Goal: Information Seeking & Learning: Learn about a topic

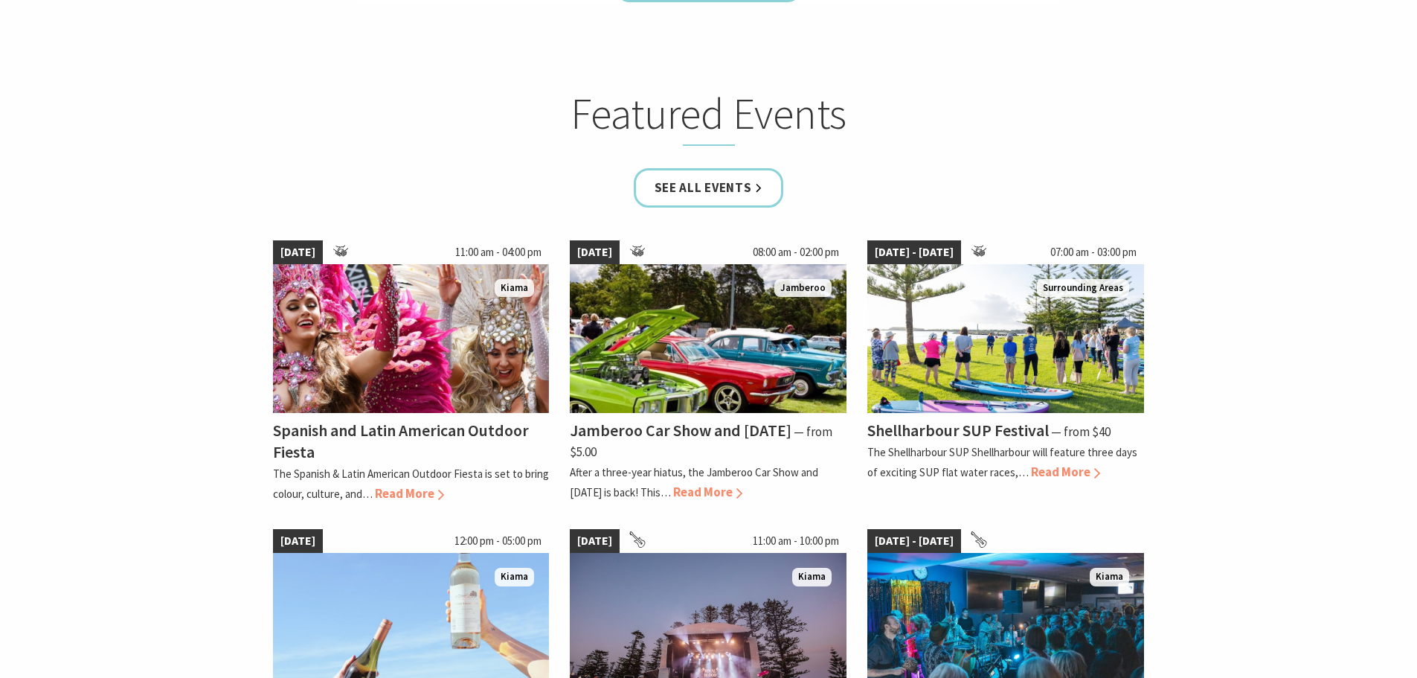
scroll to position [744, 0]
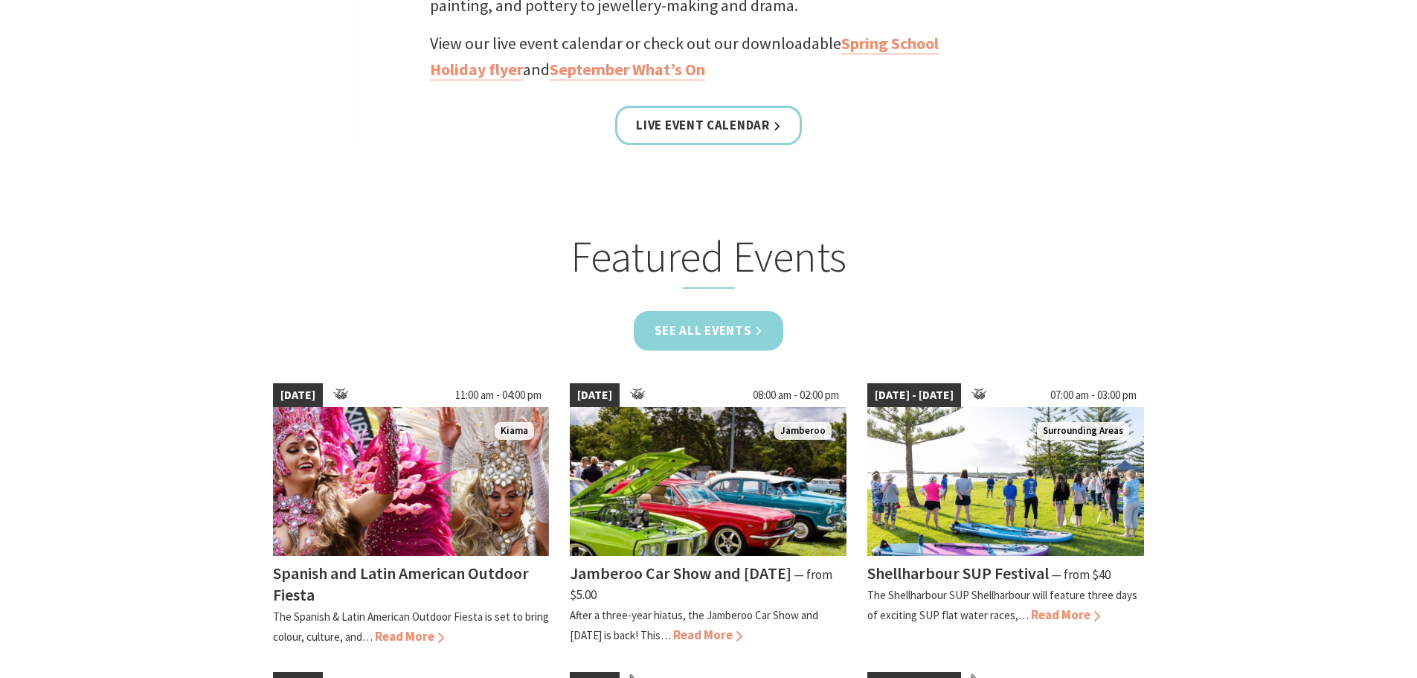
click at [710, 335] on link "See all Events" at bounding box center [709, 330] width 150 height 39
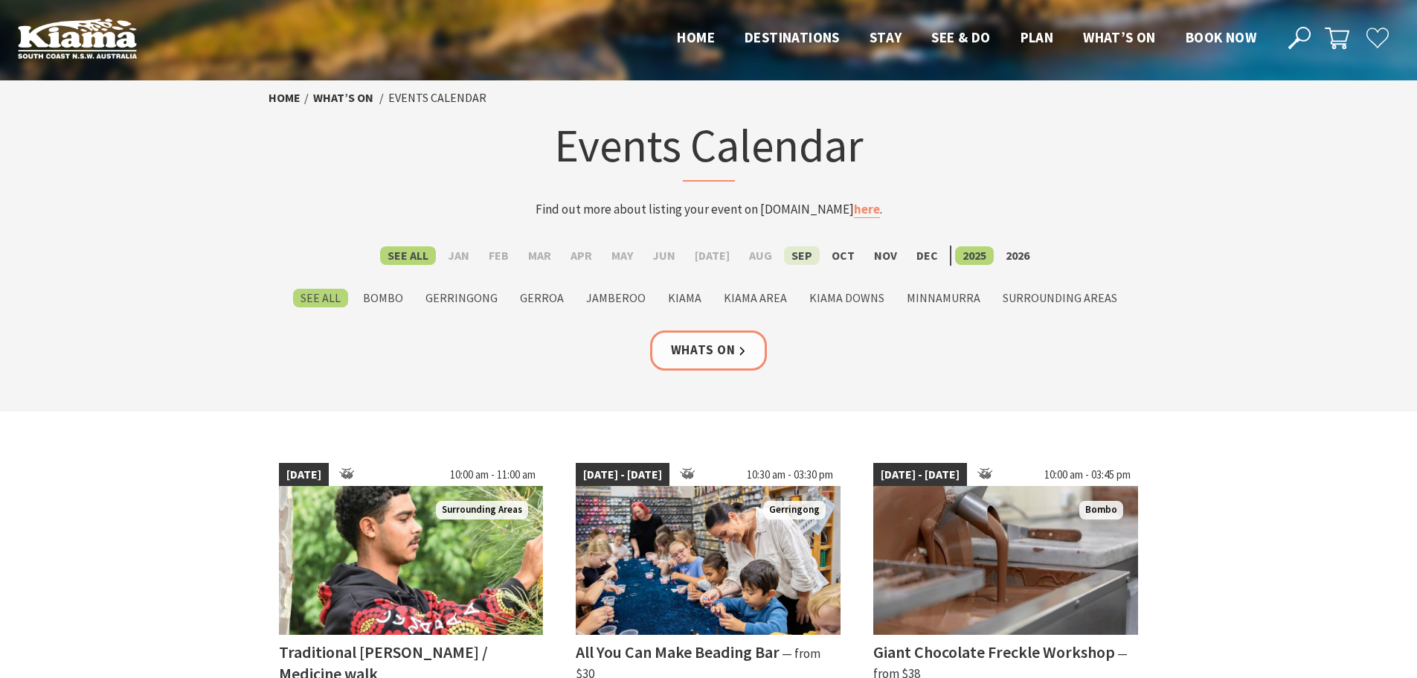
click at [799, 252] on label "Sep" at bounding box center [802, 255] width 36 height 19
click at [0, 0] on input "Sep" at bounding box center [0, 0] width 0 height 0
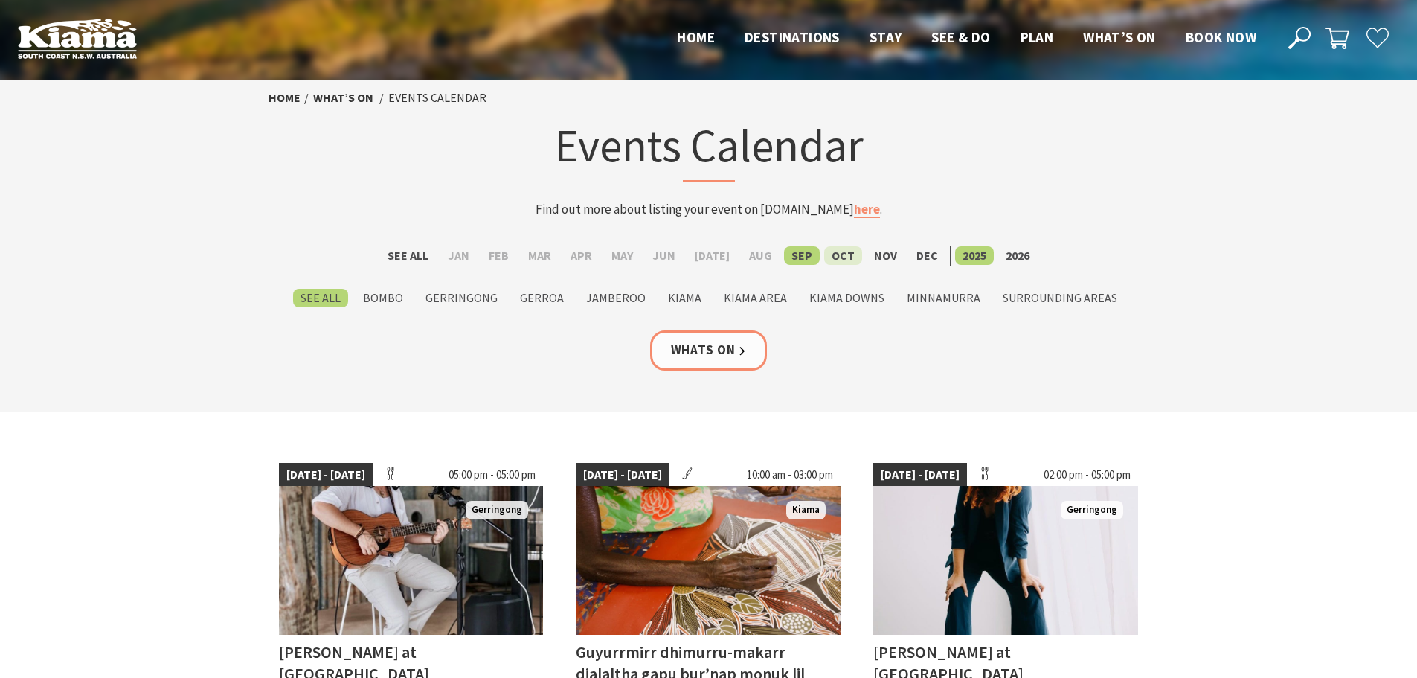
click at [829, 261] on label "Oct" at bounding box center [843, 255] width 38 height 19
click at [0, 0] on input "Oct" at bounding box center [0, 0] width 0 height 0
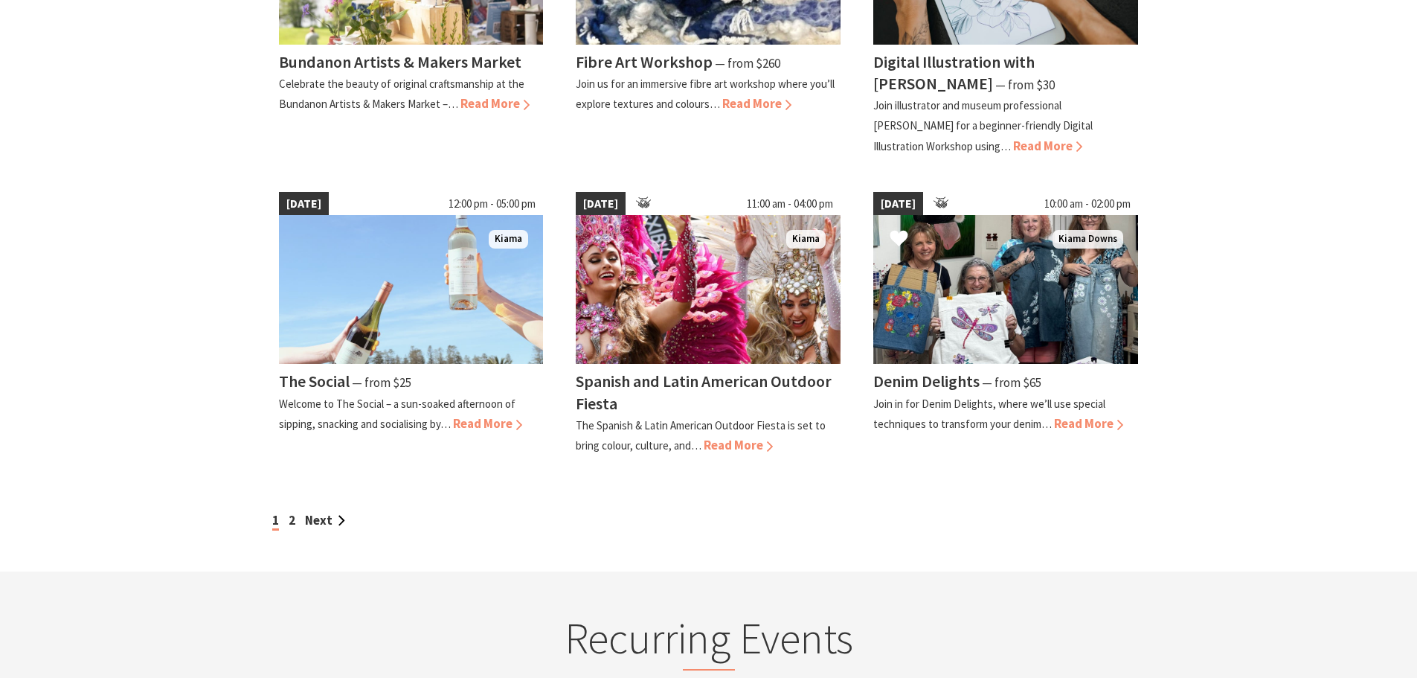
scroll to position [1190, 0]
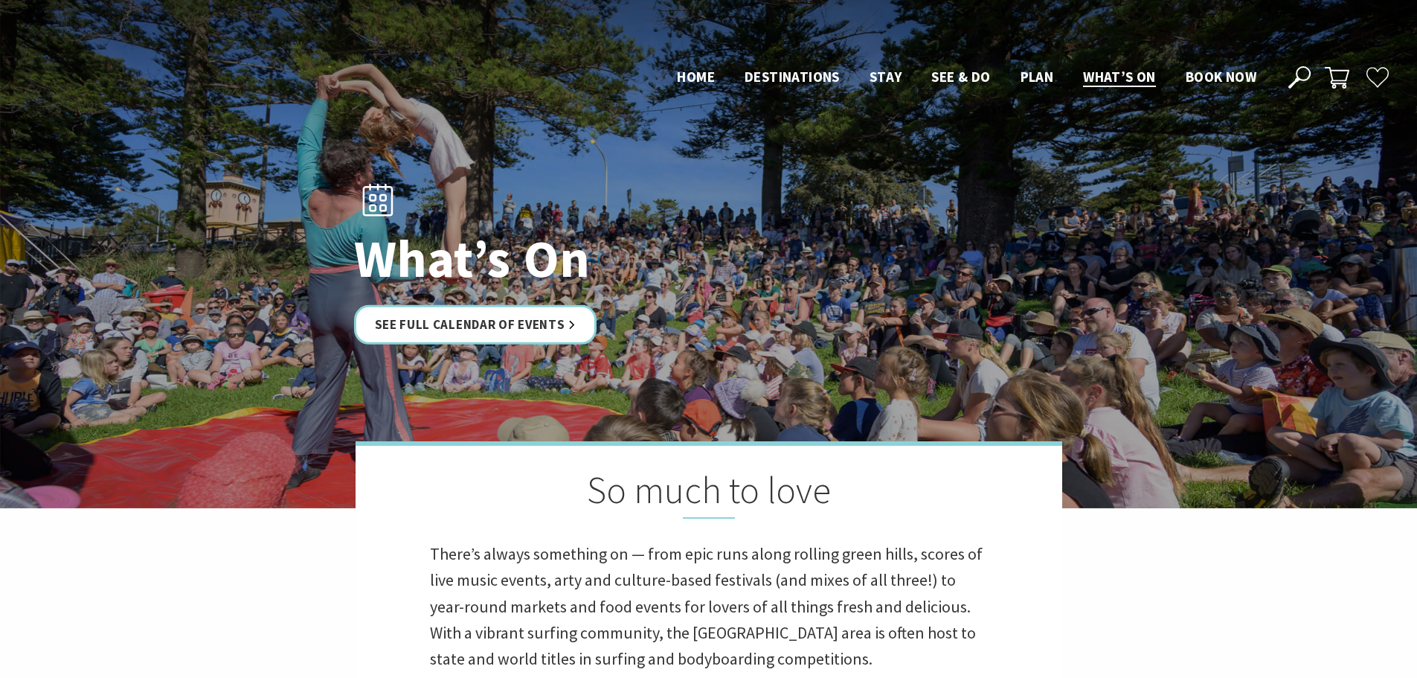
scroll to position [715, 0]
